Goal: Task Accomplishment & Management: Use online tool/utility

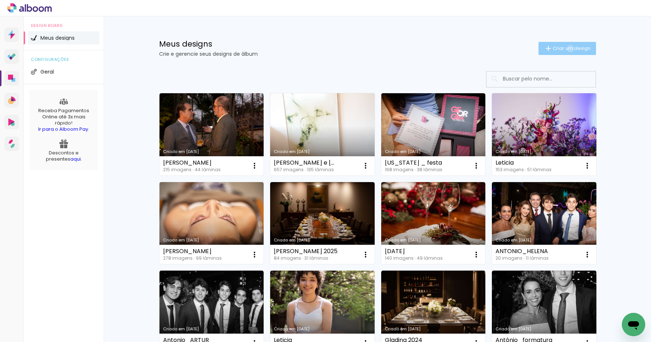
click at [569, 48] on span "Criar um design" at bounding box center [572, 48] width 38 height 5
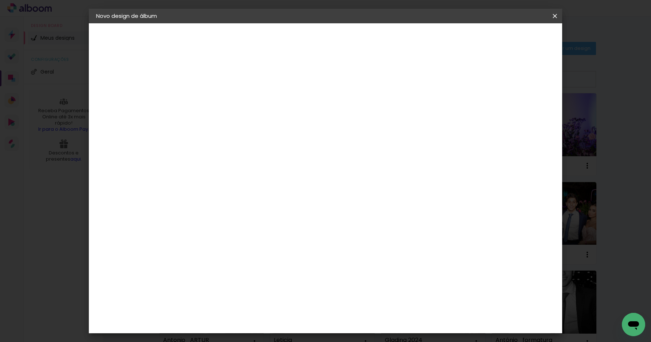
click at [215, 98] on input at bounding box center [215, 97] width 0 height 11
type input "Aninha e Alair"
type paper-input "Aninha e Alair"
click at [0, 0] on slot "Avançar" at bounding box center [0, 0] width 0 height 0
click at [214, 141] on input at bounding box center [234, 138] width 74 height 9
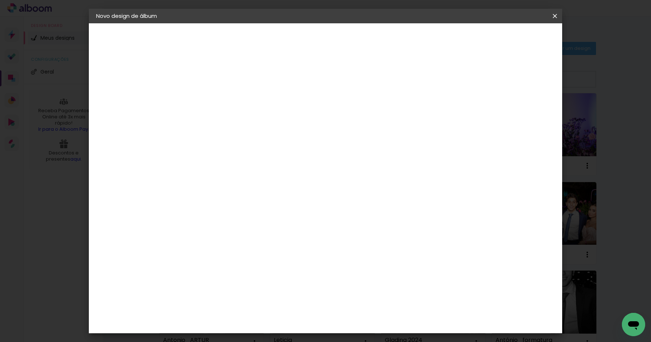
type input "fotola"
type paper-input "fotola"
click at [225, 162] on div "Fotolab Álbuns" at bounding box center [221, 166] width 22 height 12
click at [0, 0] on slot "Avançar" at bounding box center [0, 0] width 0 height 0
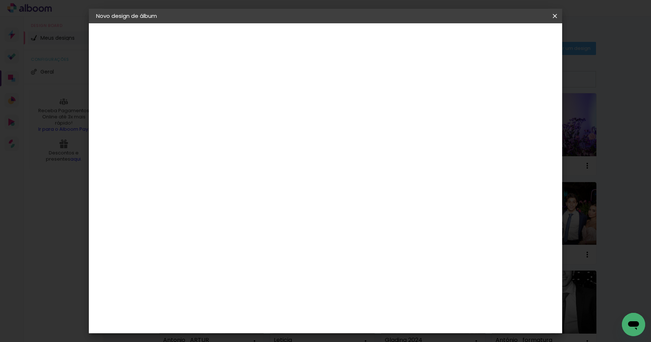
scroll to position [41, 0]
click at [0, 0] on slot "Avançar" at bounding box center [0, 0] width 0 height 0
click at [444, 80] on div at bounding box center [440, 78] width 7 height 7
type paper-checkbox "on"
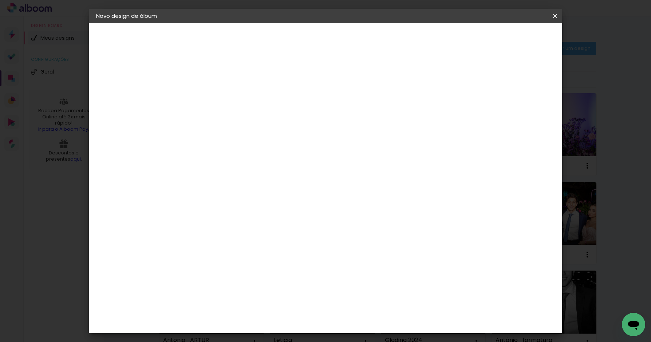
click at [485, 39] on span "Iniciar design" at bounding box center [468, 38] width 33 height 5
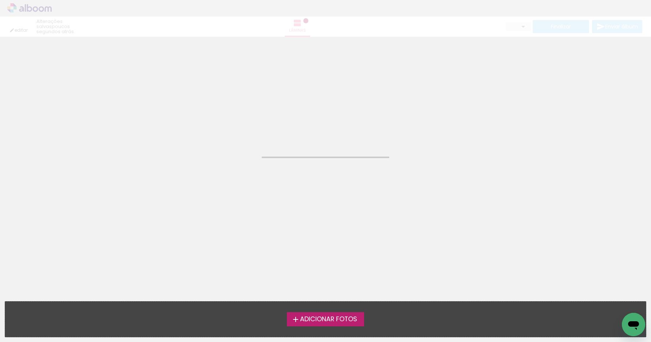
click at [294, 317] on iron-icon at bounding box center [295, 319] width 9 height 9
click at [0, 0] on input "file" at bounding box center [0, 0] width 0 height 0
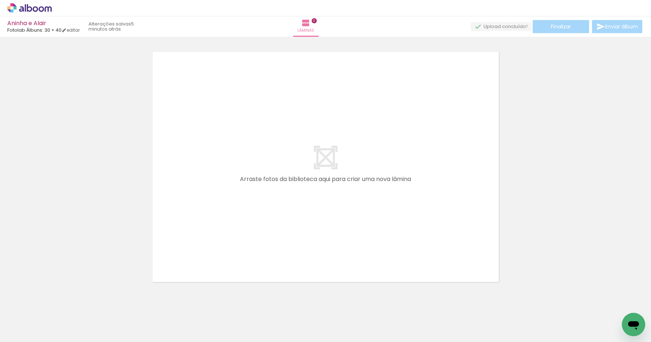
click at [28, 331] on span "Adicionar Fotos" at bounding box center [26, 332] width 22 height 8
click at [0, 0] on input "file" at bounding box center [0, 0] width 0 height 0
click at [22, 330] on span "Adicionar Fotos" at bounding box center [26, 332] width 22 height 8
click at [0, 0] on input "file" at bounding box center [0, 0] width 0 height 0
